Goal: Go to known website: Access a specific website the user already knows

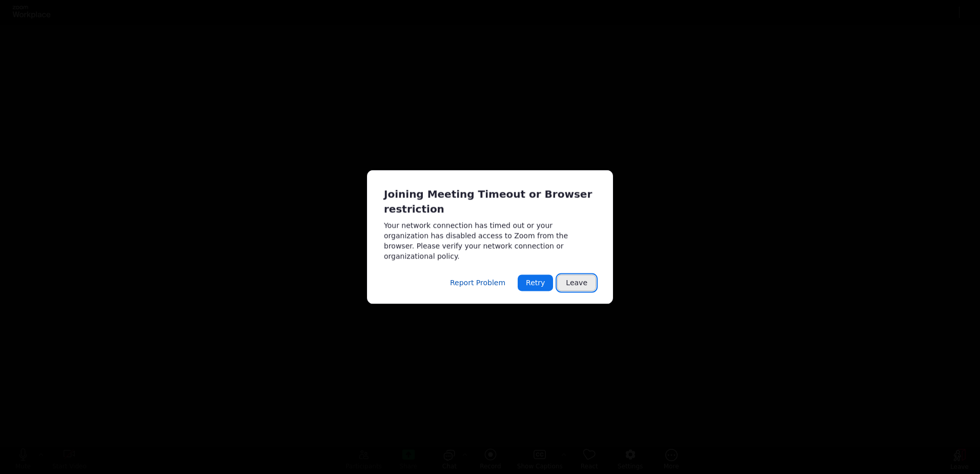
click at [573, 280] on button "Leave" at bounding box center [576, 283] width 39 height 16
